Goal: Check status: Check status

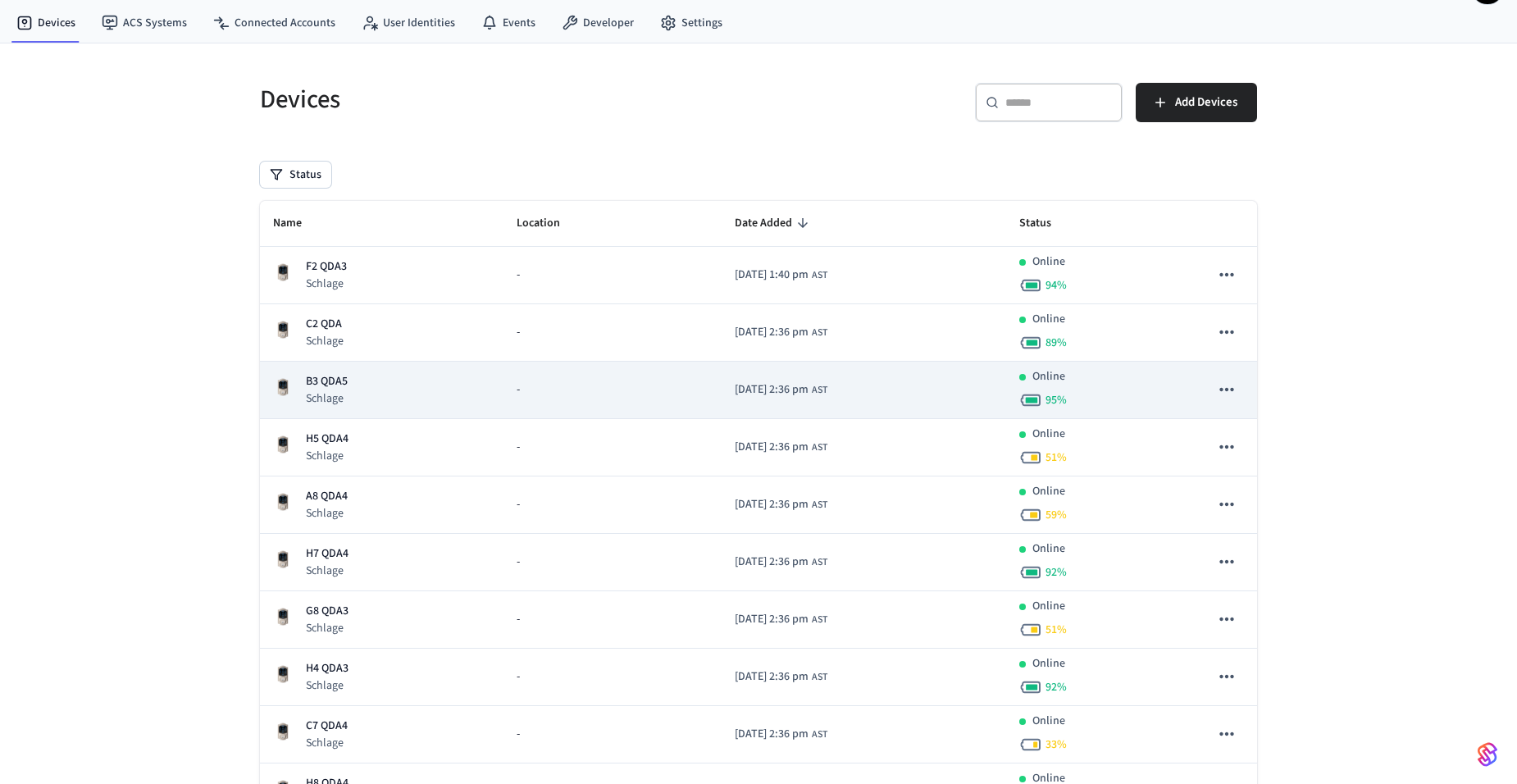
scroll to position [82, 0]
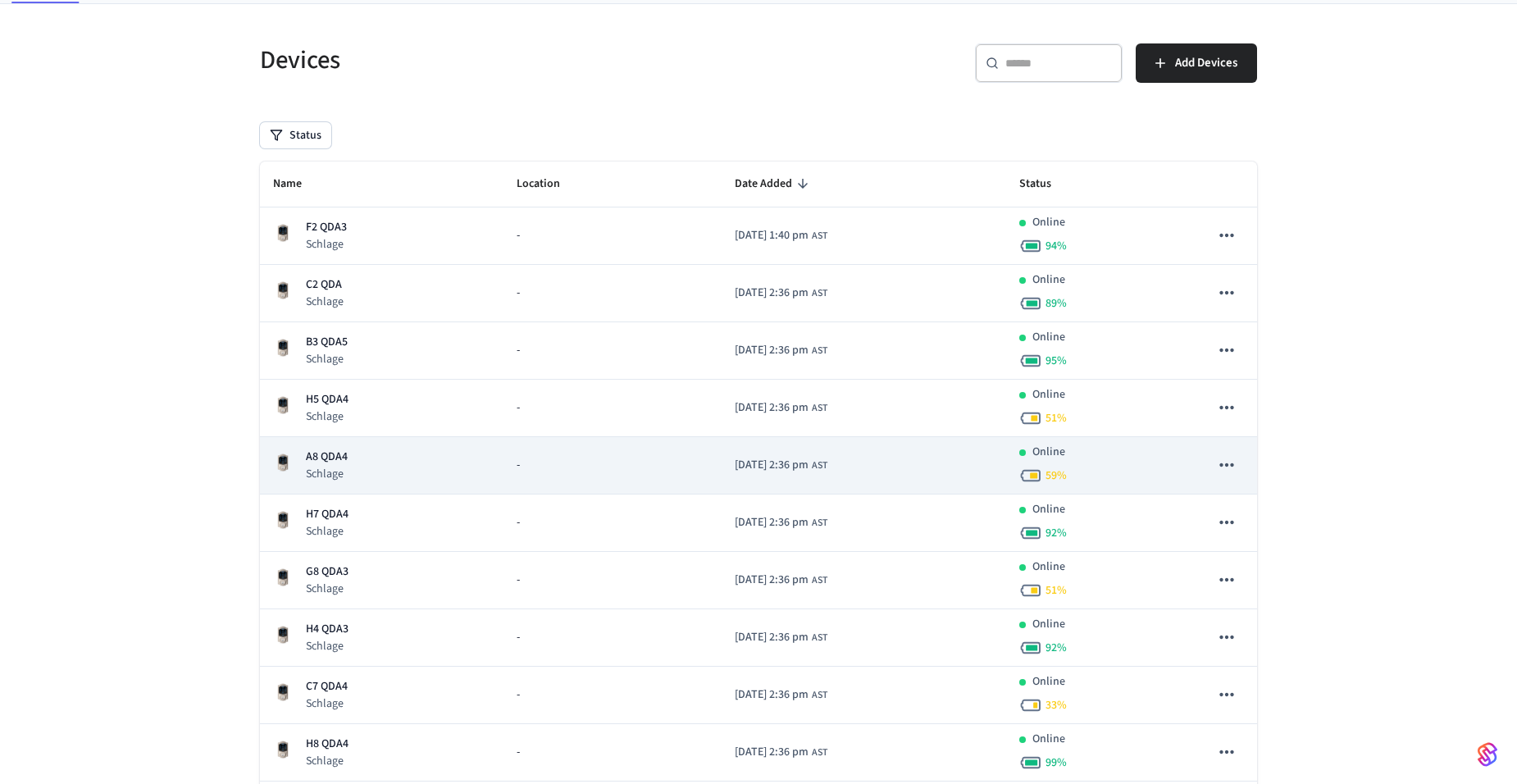
click at [325, 461] on p "A8 QDA4" at bounding box center [327, 457] width 42 height 17
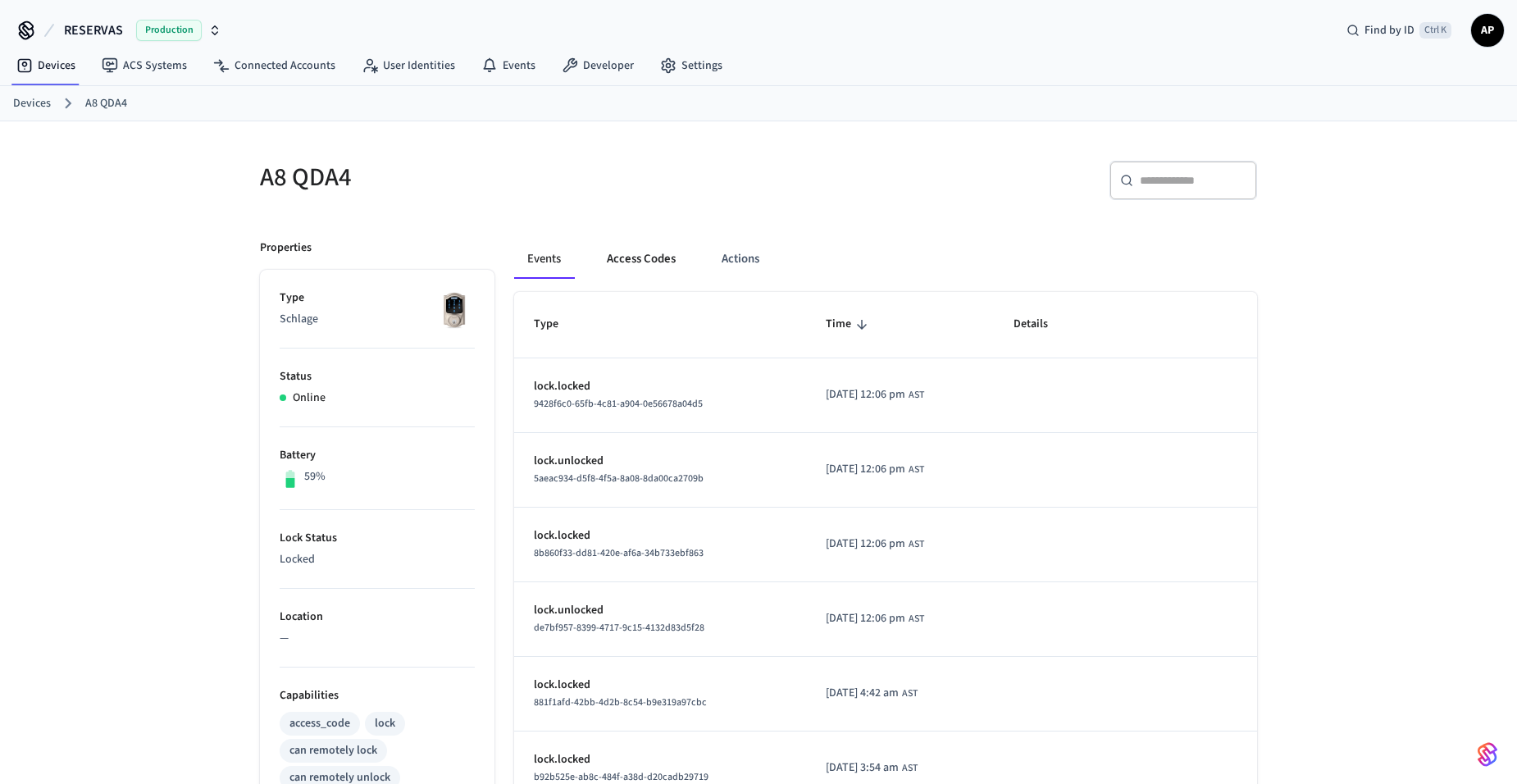
click at [650, 259] on button "Access Codes" at bounding box center [641, 259] width 95 height 39
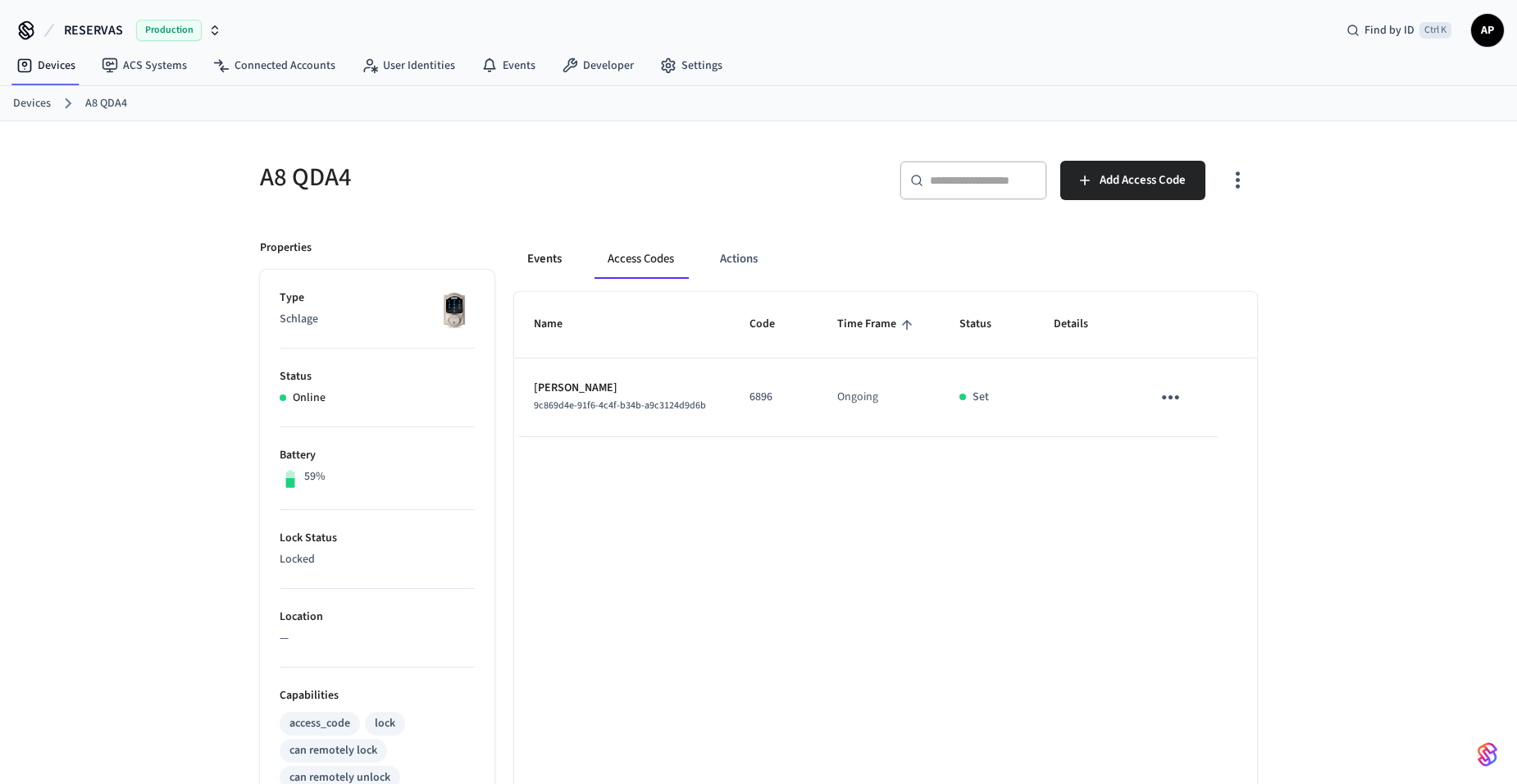
click at [558, 253] on button "Events" at bounding box center [544, 259] width 61 height 39
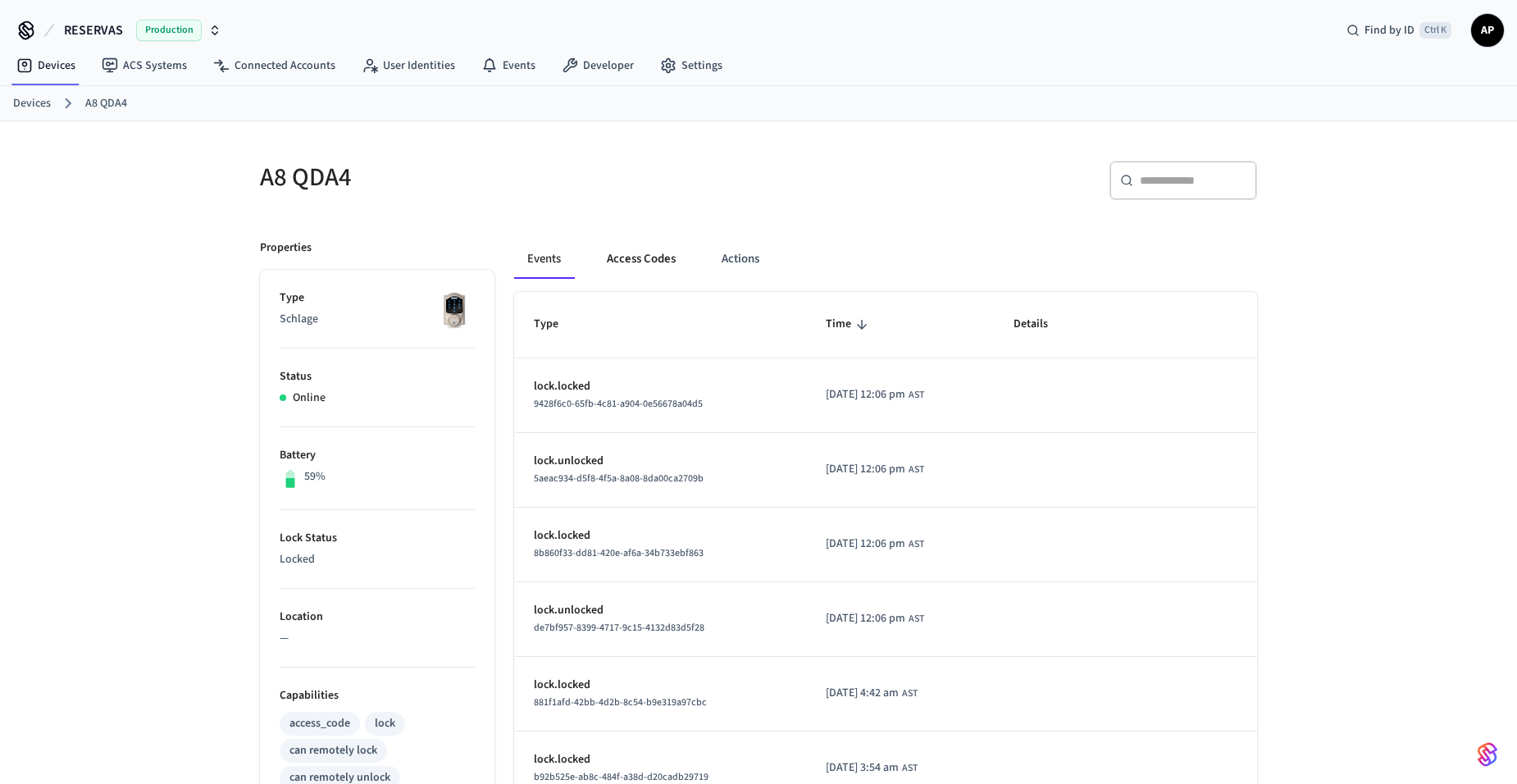
click at [633, 259] on button "Access Codes" at bounding box center [641, 259] width 95 height 39
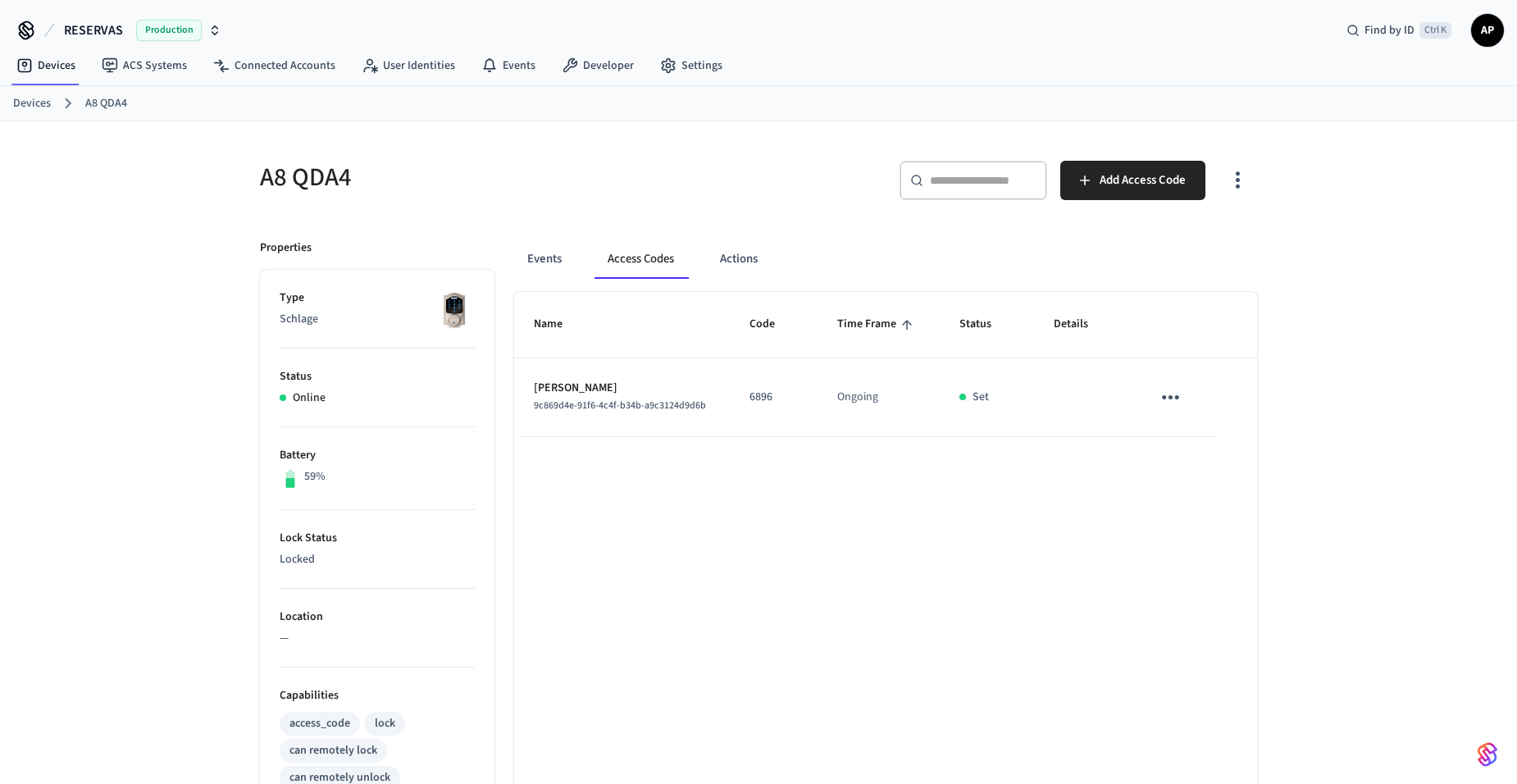
drag, startPoint x: 557, startPoint y: 256, endPoint x: 485, endPoint y: 237, distance: 74.5
click at [556, 256] on button "Events" at bounding box center [544, 259] width 61 height 39
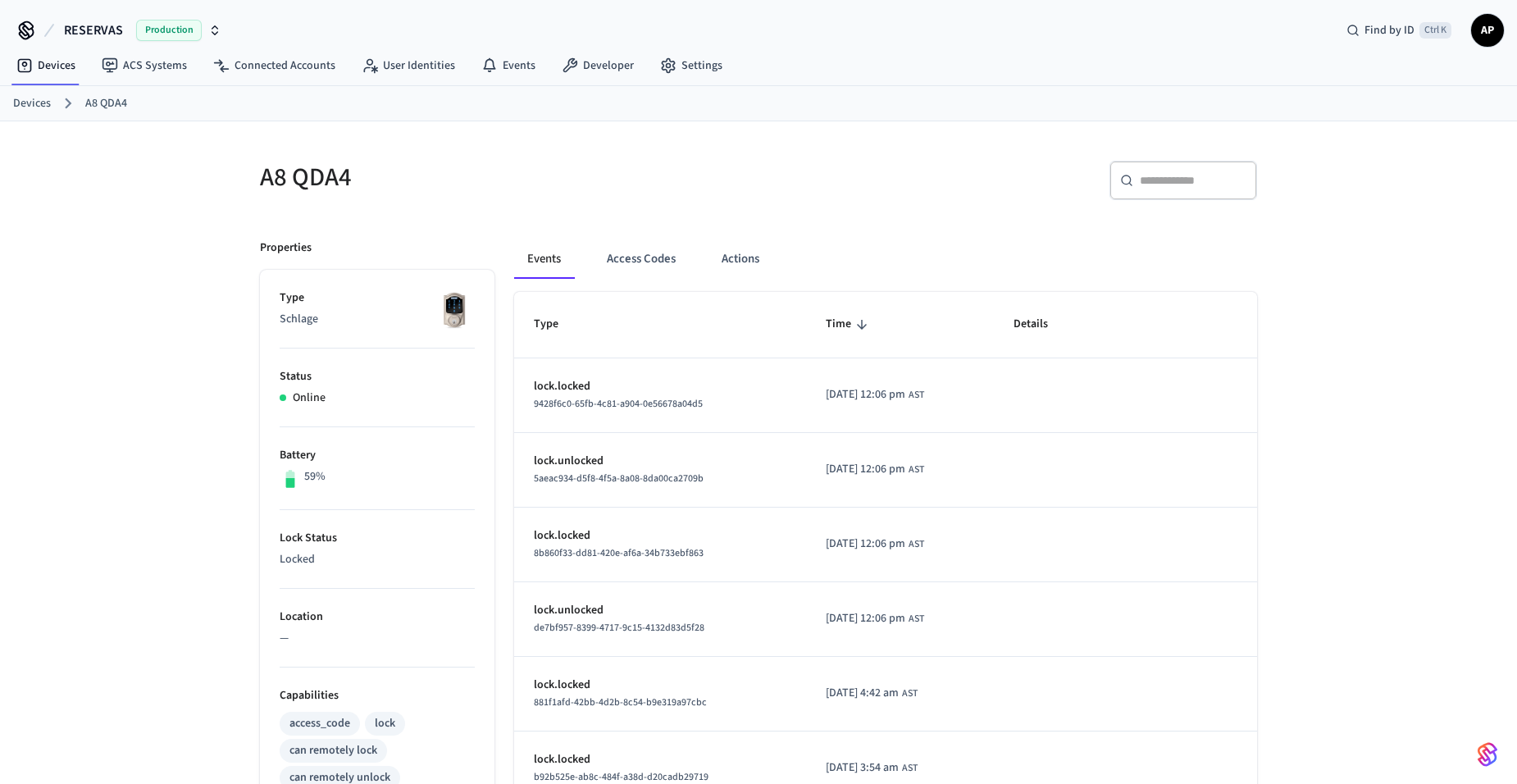
click at [31, 98] on link "Devices" at bounding box center [32, 103] width 37 height 17
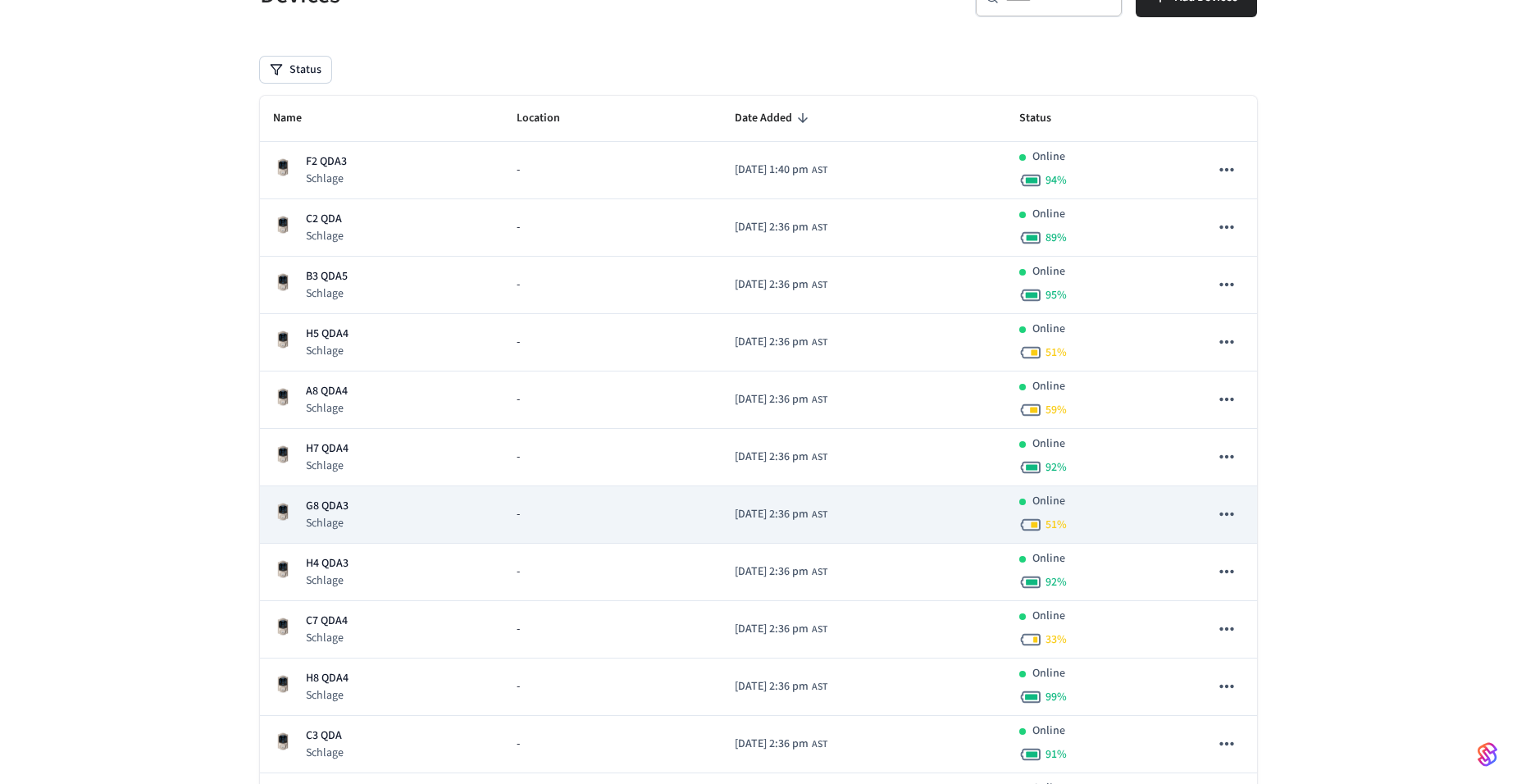
scroll to position [164, 0]
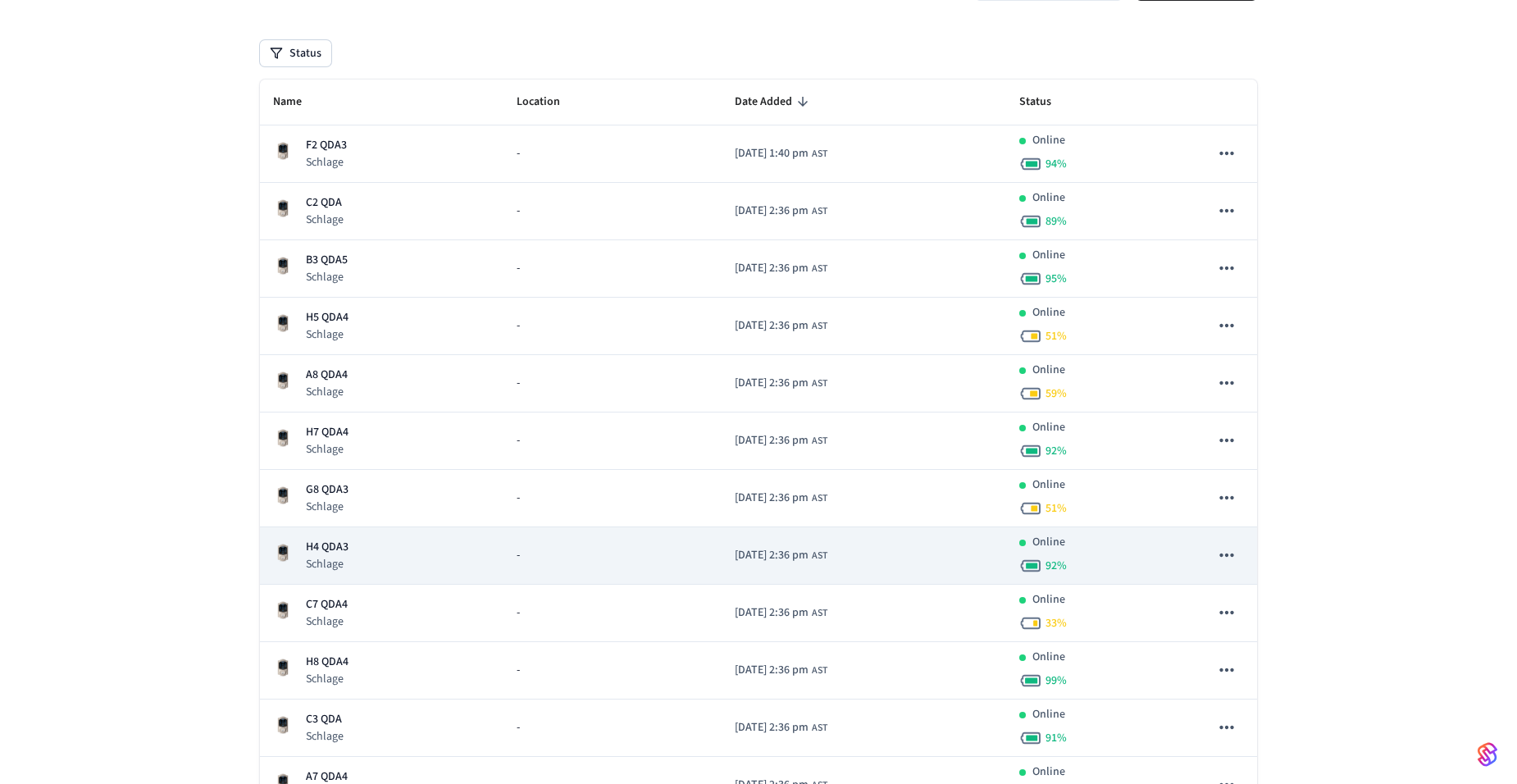
click at [329, 553] on p "H4 QDA3" at bounding box center [327, 547] width 43 height 17
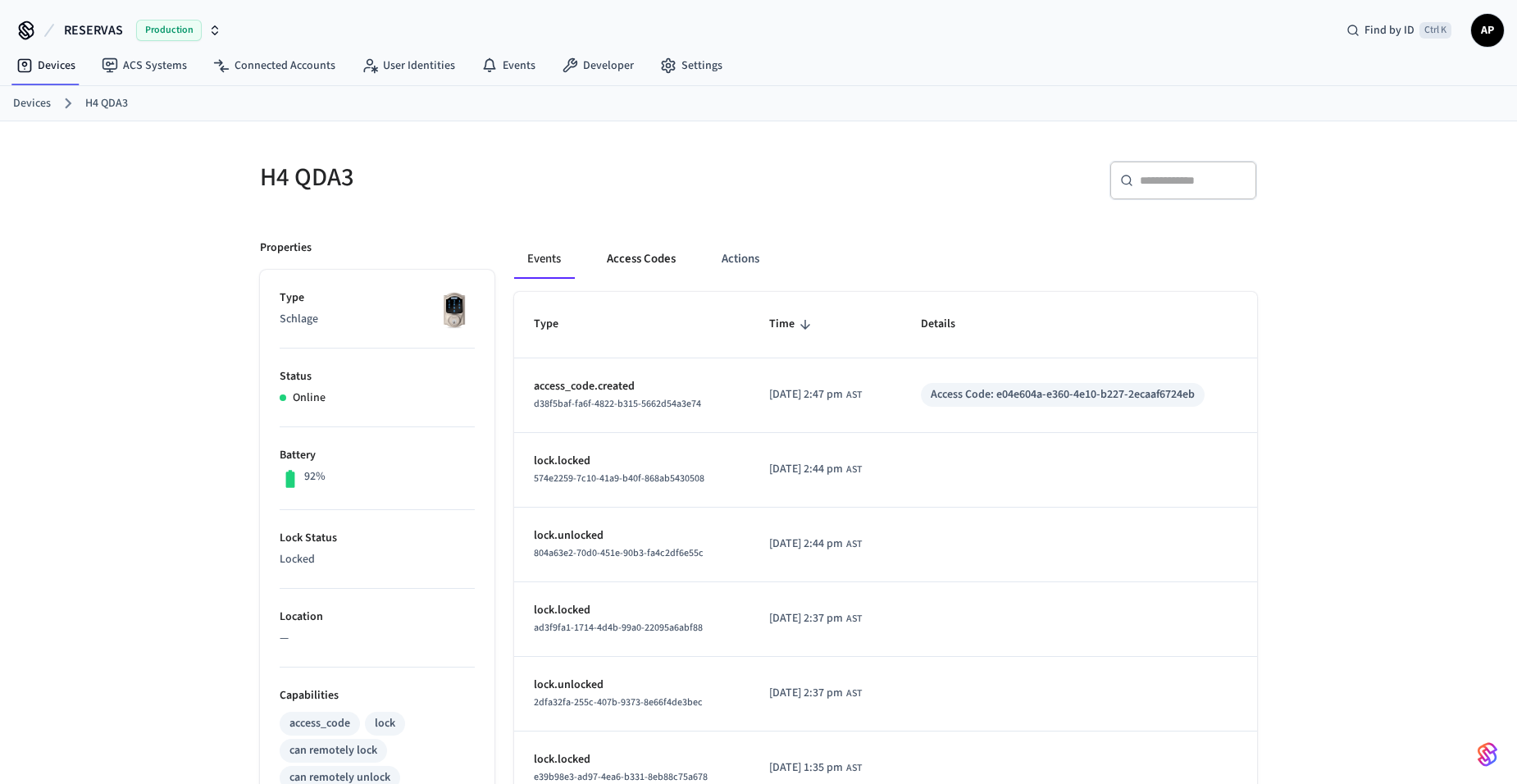
click at [633, 255] on button "Access Codes" at bounding box center [641, 259] width 95 height 39
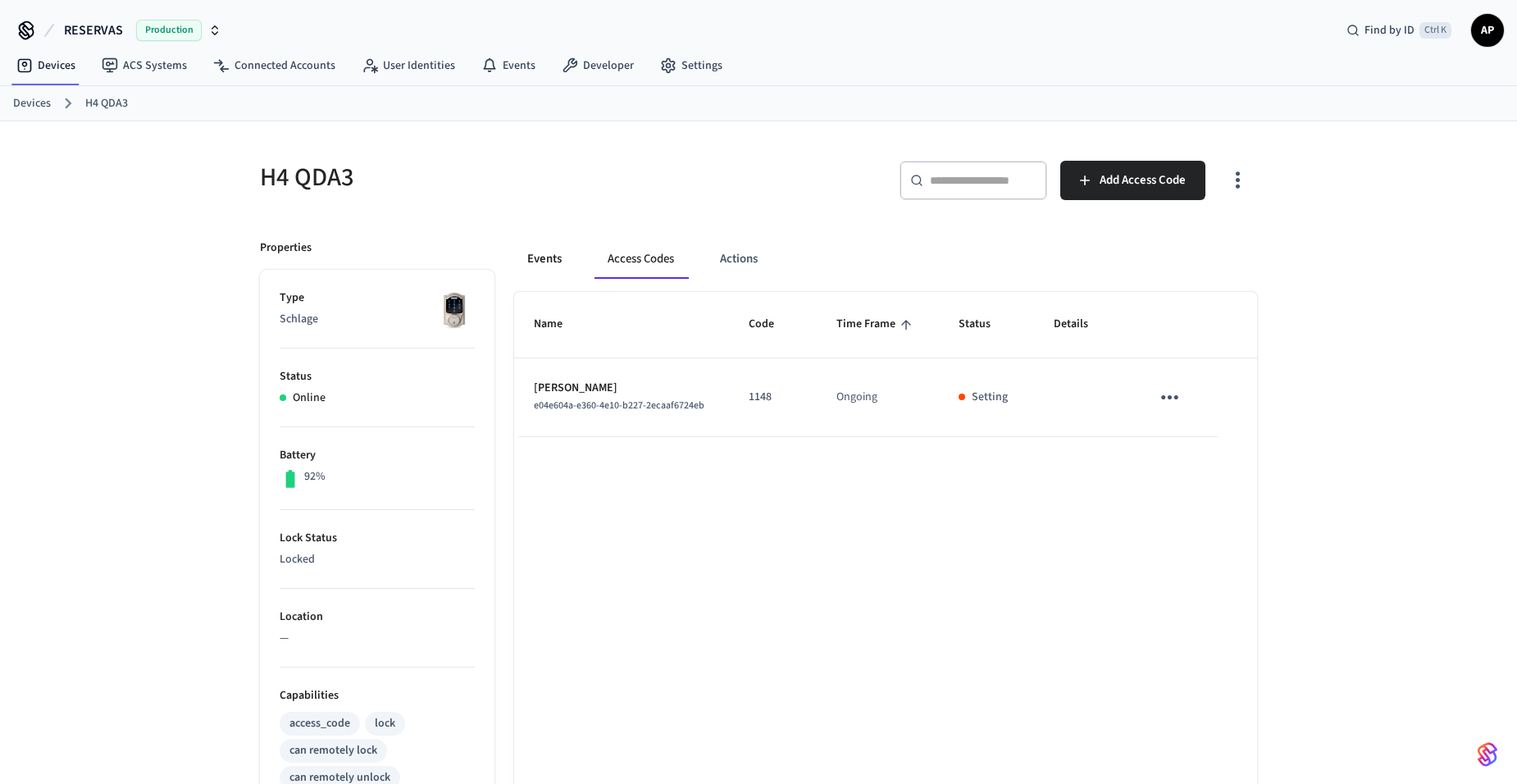
click at [550, 255] on button "Events" at bounding box center [544, 259] width 61 height 39
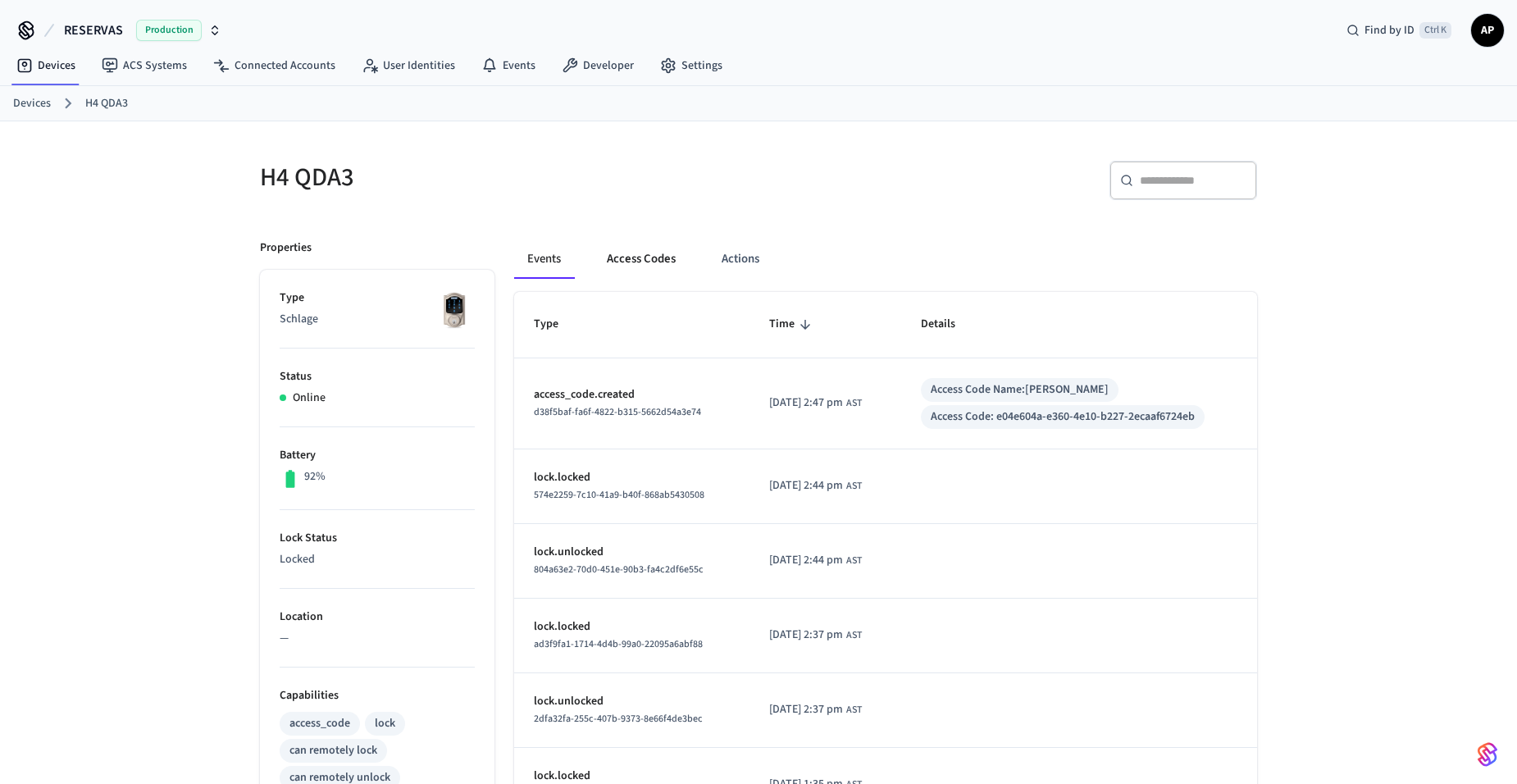
click at [643, 250] on button "Access Codes" at bounding box center [641, 259] width 95 height 39
